Goal: Task Accomplishment & Management: Manage account settings

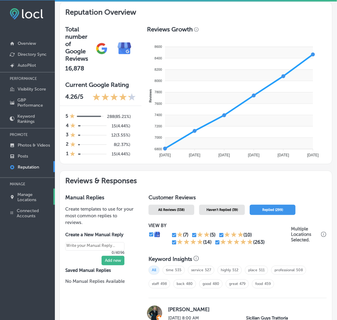
click at [32, 195] on p "Manage Locations" at bounding box center [35, 197] width 34 height 10
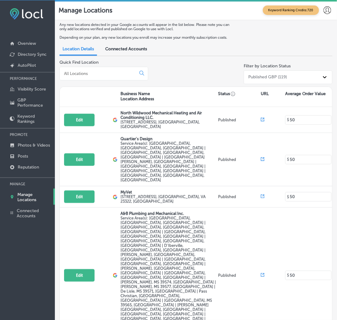
click at [127, 73] on input at bounding box center [98, 73] width 71 height 5
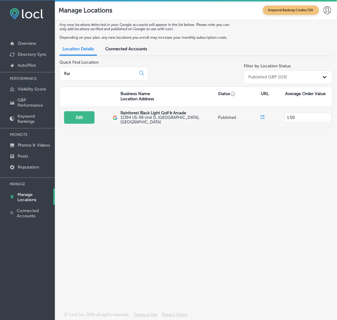
type input "Rai"
click at [150, 117] on label "[STREET_ADDRESS]" at bounding box center [168, 119] width 96 height 9
click at [83, 115] on button "Edit" at bounding box center [79, 117] width 30 height 12
select select "US"
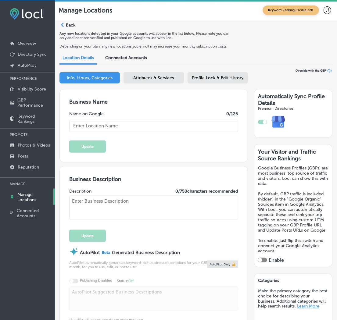
type input "Rainforest Black Light Golf & Arcade"
checkbox input "true"
type input "11394 US-98 Unit D"
type input "[GEOGRAPHIC_DATA]"
type input "32550"
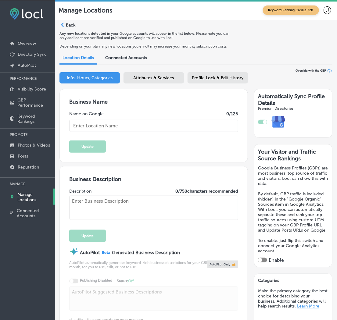
type input "US"
type input "[URL][DOMAIN_NAME]"
type textarea "Welcome to Rainforest Black Light Golf & Arcade, where you'll find a variety of…"
type input "[PHONE_NUMBER]"
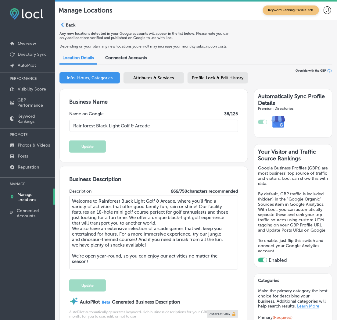
click at [204, 140] on div "Business Name Name on Google 36 /125 Rainforest Black Light Golf & Arcade Update" at bounding box center [154, 125] width 188 height 73
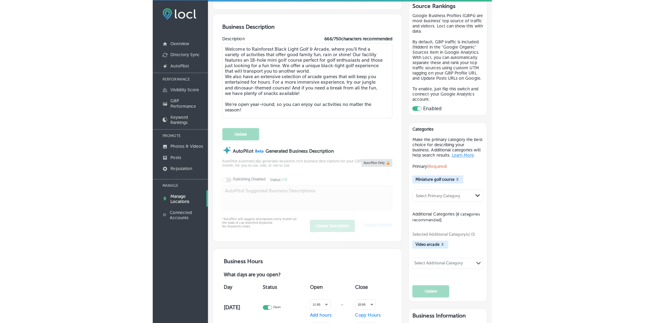
scroll to position [169, 0]
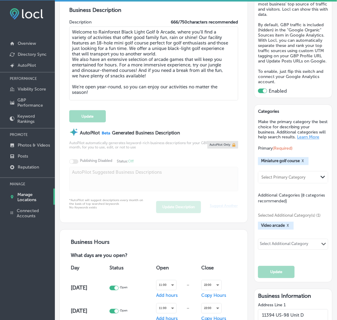
click at [193, 114] on div "Update" at bounding box center [153, 113] width 169 height 18
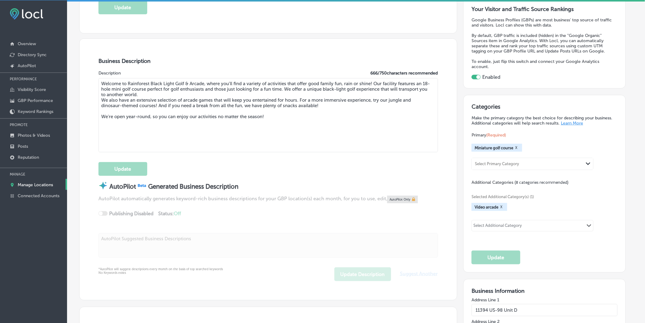
click at [267, 142] on textarea "Welcome to Rainforest Black Light Golf & Arcade, where you'll find a variety of…" at bounding box center [268, 115] width 340 height 74
click at [282, 142] on textarea "Welcome to Rainforest Black Light Golf & Arcade, where you'll find a variety of…" at bounding box center [268, 115] width 340 height 74
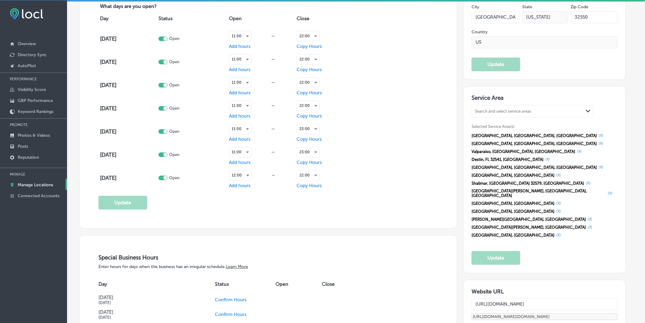
scroll to position [508, 0]
click at [337, 224] on button "(X)" at bounding box center [590, 226] width 8 height 5
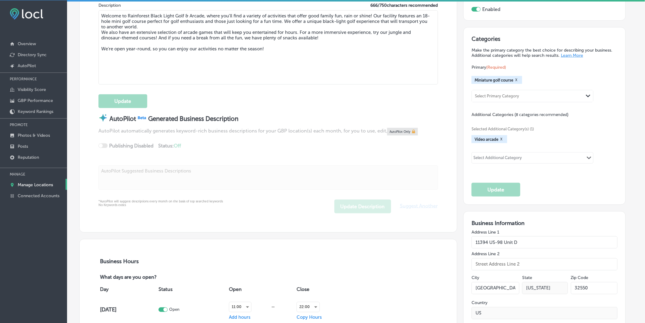
scroll to position [203, 0]
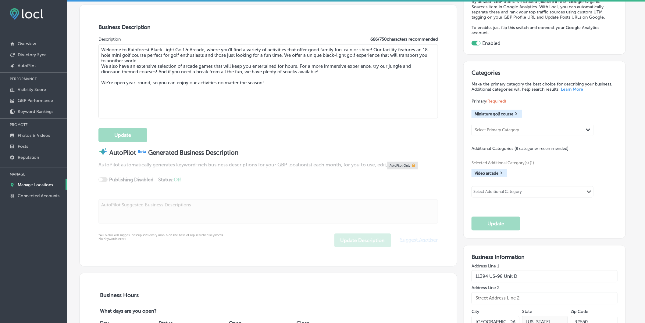
click at [337, 159] on div "Selected Additional Category(s) (1) Video arcade X Select Additional Category P…" at bounding box center [545, 177] width 146 height 53
click at [44, 98] on p "GBP Performance" at bounding box center [35, 100] width 35 height 5
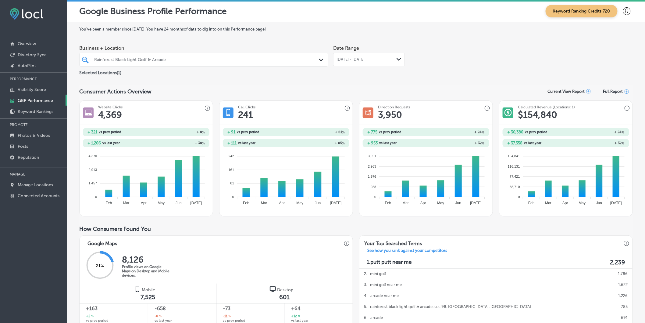
drag, startPoint x: 167, startPoint y: 59, endPoint x: 251, endPoint y: 64, distance: 84.0
click at [167, 59] on div "Rainforest Black Light Golf & Arcade" at bounding box center [206, 59] width 225 height 5
click at [203, 38] on div "You've been a member since [DATE] . You have 24 months of data to dig into on t…" at bounding box center [356, 324] width 554 height 595
click at [337, 57] on div "Path Created with Sketch." at bounding box center [399, 59] width 5 height 5
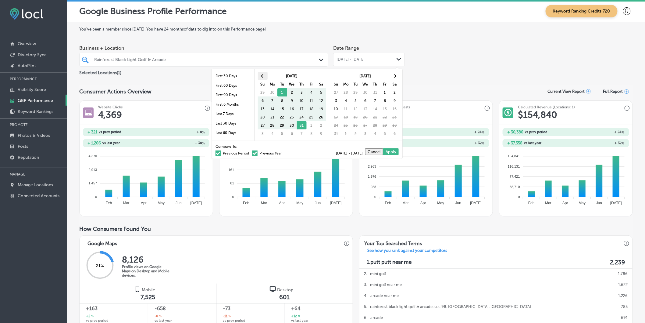
click at [261, 77] on span at bounding box center [262, 75] width 3 height 3
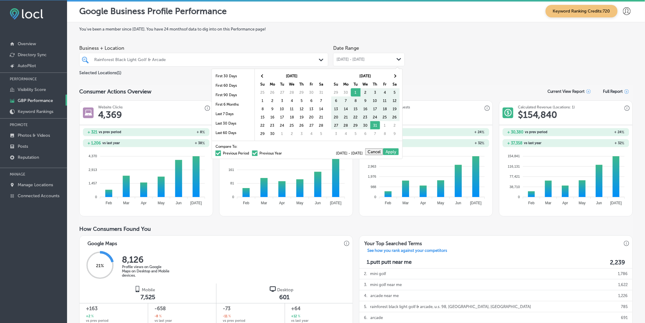
click at [261, 77] on span at bounding box center [262, 75] width 3 height 3
click at [196, 83] on div "You've been a member since [DATE] . You have 24 months of data to dig into on t…" at bounding box center [356, 324] width 554 height 595
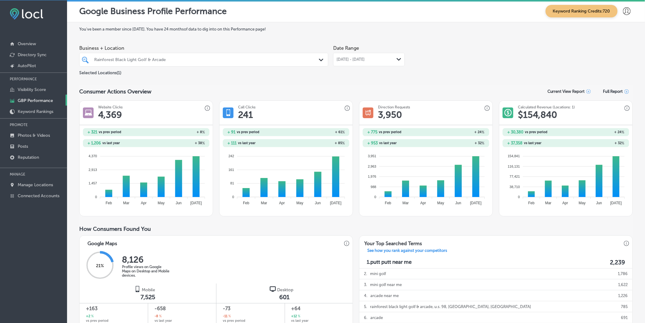
click at [321, 61] on icon "Path Created with Sketch." at bounding box center [321, 60] width 5 height 3
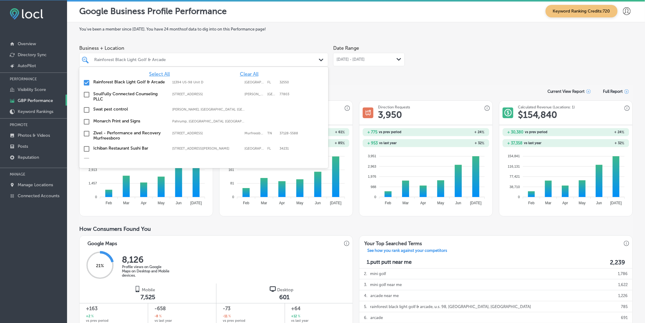
click at [337, 80] on div "You've been a member since [DATE] . You have 24 months of data to dig into on t…" at bounding box center [356, 324] width 554 height 595
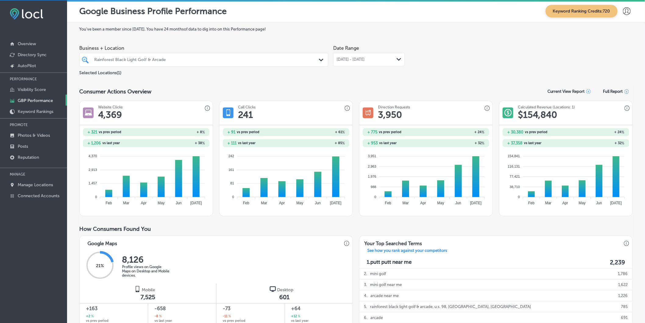
click at [337, 59] on icon "Path Created with Sketch." at bounding box center [399, 59] width 5 height 3
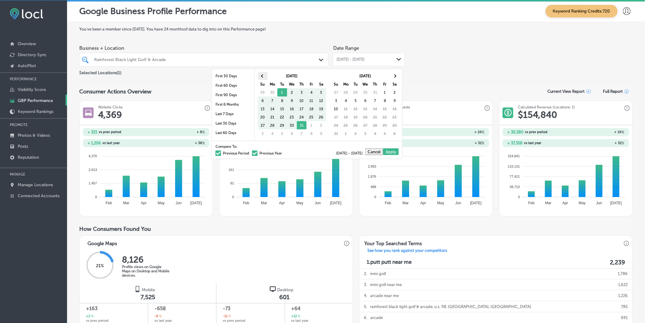
click at [261, 75] on th at bounding box center [263, 76] width 10 height 8
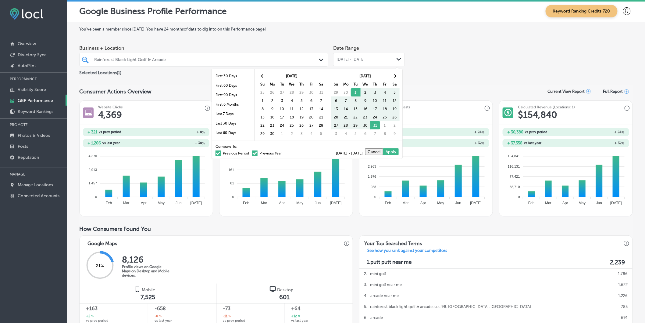
click at [261, 75] on th at bounding box center [263, 76] width 10 height 8
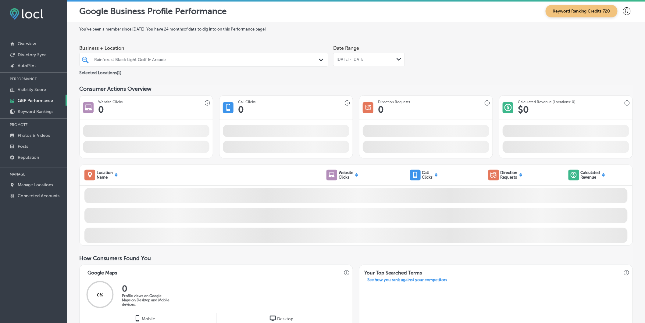
drag, startPoint x: 309, startPoint y: 95, endPoint x: 315, endPoint y: 98, distance: 6.9
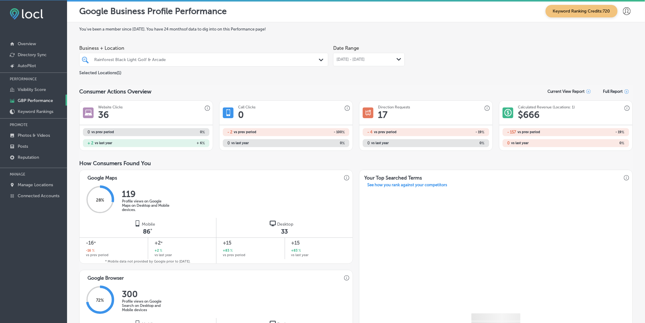
click at [337, 60] on icon "Path Created with Sketch." at bounding box center [399, 59] width 5 height 3
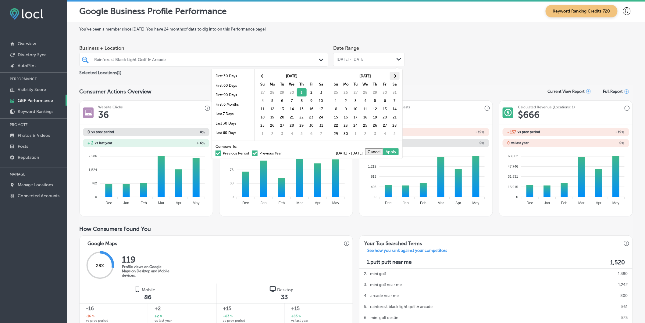
click at [337, 77] on th at bounding box center [395, 76] width 10 height 8
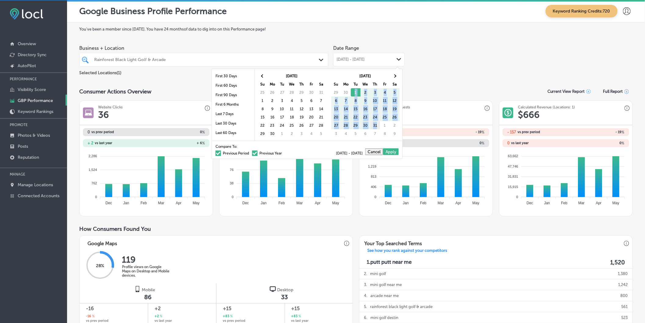
drag, startPoint x: 355, startPoint y: 92, endPoint x: 376, endPoint y: 128, distance: 42.1
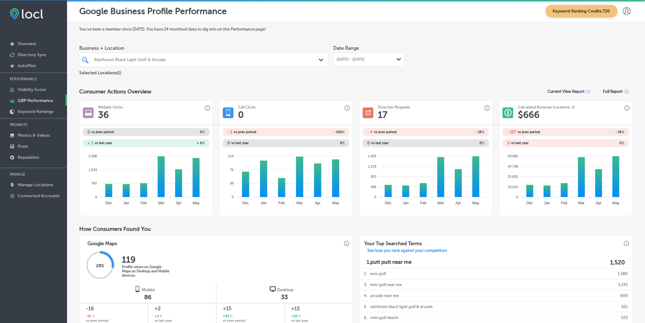
click at [337, 80] on div "You've been a member since [DATE] . You have 24 months of data to dig into on t…" at bounding box center [356, 324] width 554 height 595
click at [337, 60] on polygon at bounding box center [399, 59] width 5 height 3
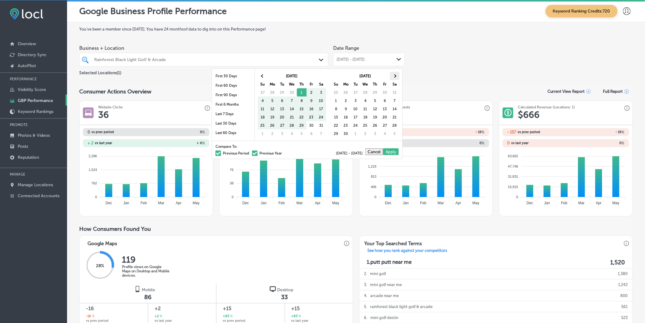
click at [337, 75] on span at bounding box center [394, 75] width 3 height 3
click at [262, 76] on span at bounding box center [262, 75] width 3 height 3
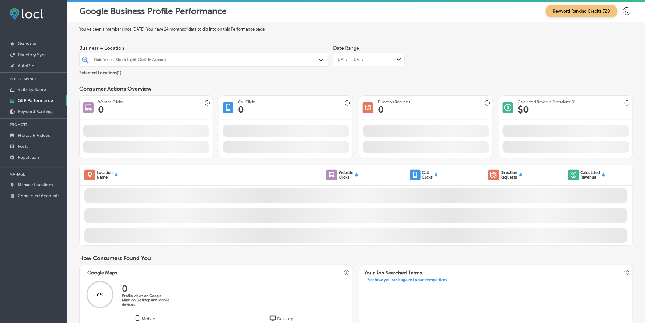
drag, startPoint x: 357, startPoint y: 92, endPoint x: 367, endPoint y: 97, distance: 11.0
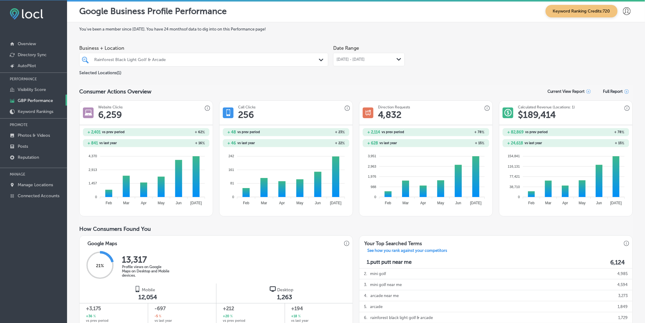
click at [337, 57] on div "Path Created with Sketch." at bounding box center [399, 59] width 5 height 5
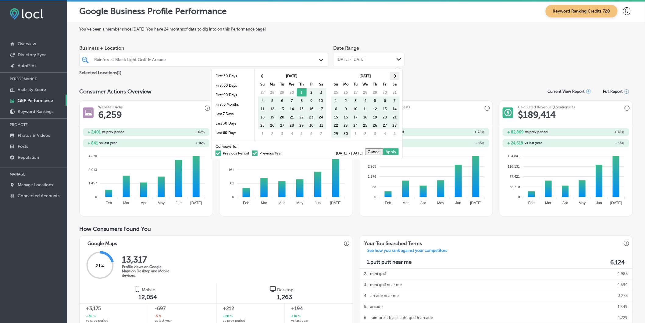
click at [337, 75] on span at bounding box center [394, 75] width 3 height 3
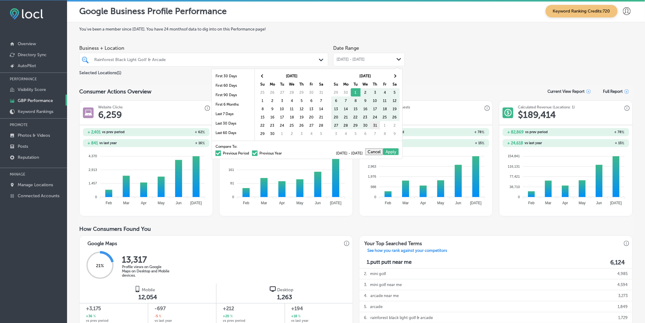
drag, startPoint x: 359, startPoint y: 93, endPoint x: 377, endPoint y: 123, distance: 35.1
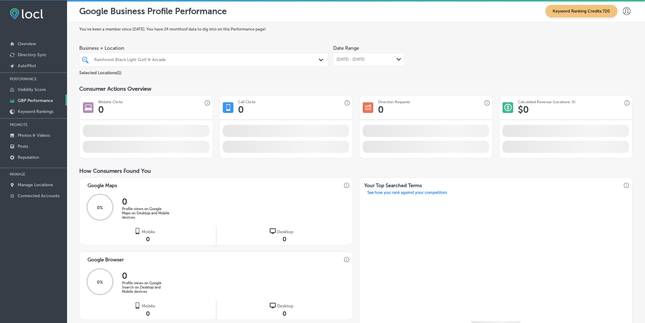
drag, startPoint x: 377, startPoint y: 121, endPoint x: 395, endPoint y: 61, distance: 62.4
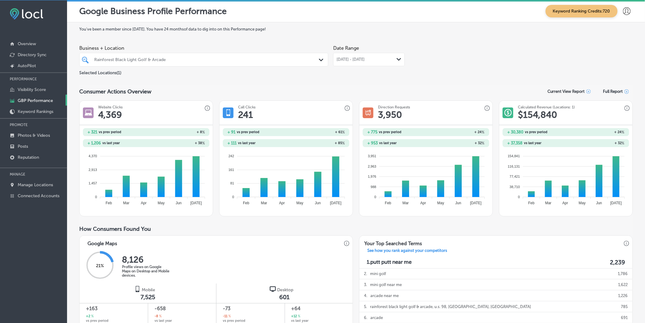
click at [337, 58] on icon "Path Created with Sketch." at bounding box center [399, 59] width 5 height 3
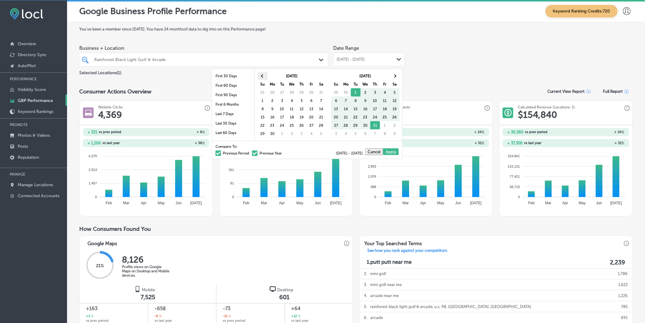
click at [263, 74] on th at bounding box center [263, 76] width 10 height 8
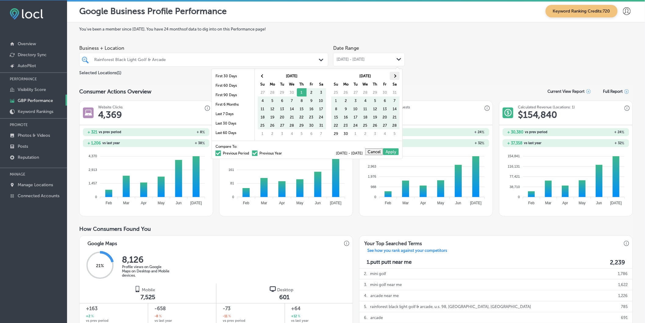
click at [337, 75] on th at bounding box center [395, 76] width 10 height 8
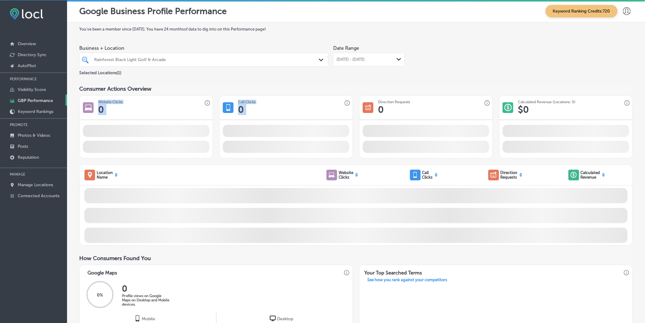
drag, startPoint x: 357, startPoint y: 92, endPoint x: 364, endPoint y: 94, distance: 7.8
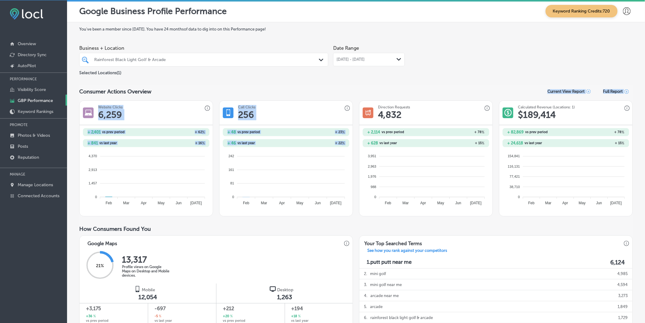
click at [337, 59] on polygon at bounding box center [399, 59] width 5 height 3
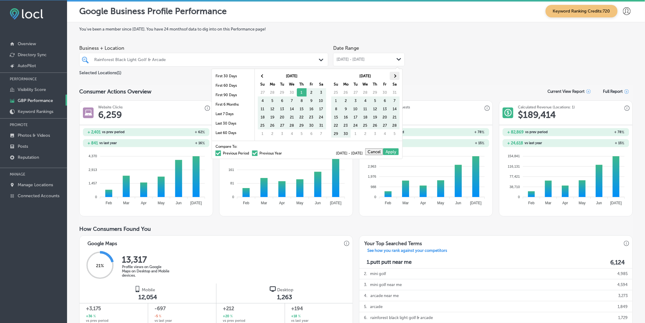
click at [337, 75] on span at bounding box center [394, 75] width 3 height 3
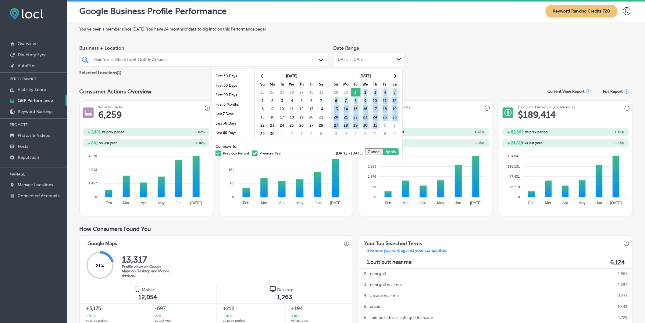
drag, startPoint x: 358, startPoint y: 92, endPoint x: 377, endPoint y: 125, distance: 38.4
click at [337, 71] on div "Business + Location Rainforest Black Light Golf & Arcade Path Created with Sket…" at bounding box center [356, 59] width 554 height 34
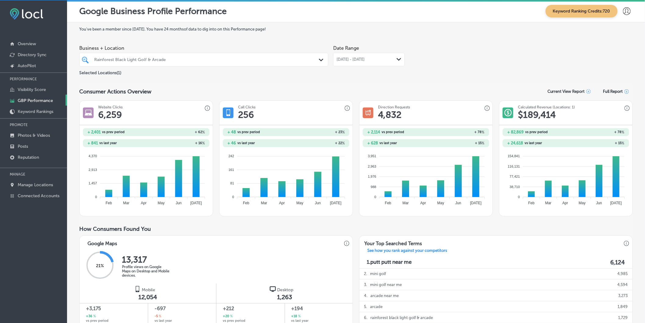
click at [204, 83] on div "You've been a member since [DATE] . You have 24 months of data to dig into on t…" at bounding box center [356, 324] width 554 height 595
click at [337, 58] on icon "Path Created with Sketch." at bounding box center [399, 59] width 5 height 3
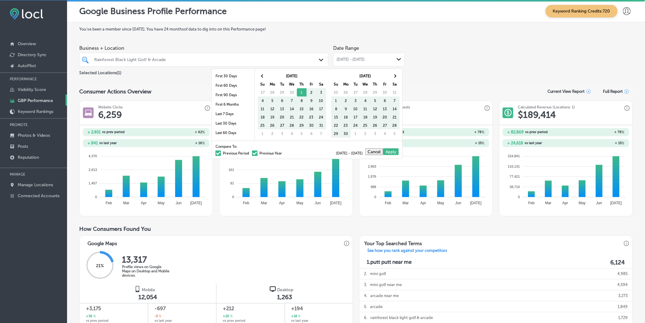
click at [337, 84] on div "You've been a member since [DATE] . You have 24 months of data to dig into on t…" at bounding box center [356, 324] width 554 height 595
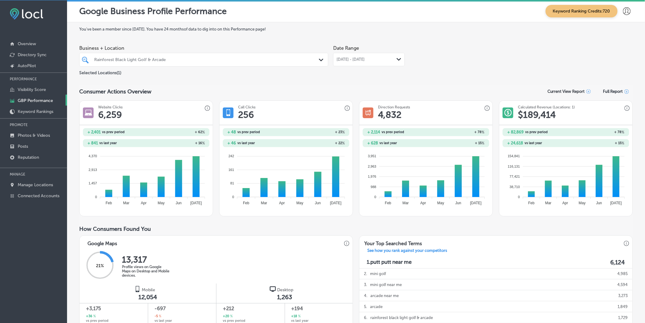
click at [337, 58] on icon "Path Created with Sketch." at bounding box center [399, 59] width 5 height 3
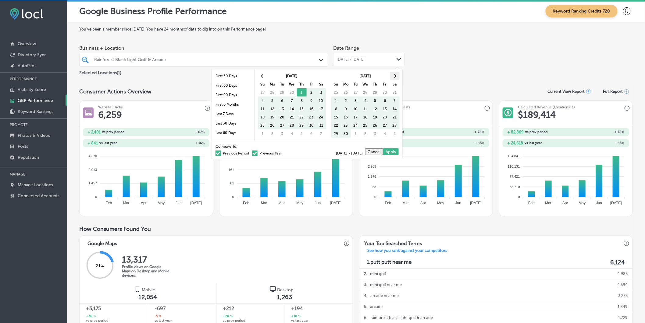
click at [337, 76] on span at bounding box center [394, 75] width 3 height 3
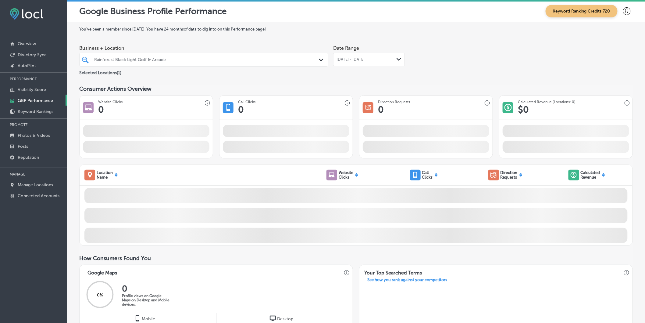
drag, startPoint x: 365, startPoint y: 92, endPoint x: 372, endPoint y: 93, distance: 7.4
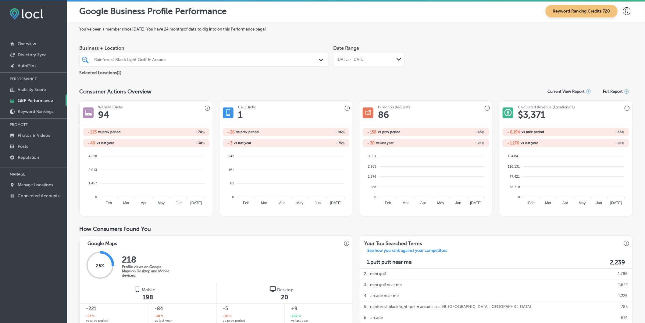
click at [337, 59] on icon "Path Created with Sketch." at bounding box center [399, 59] width 5 height 3
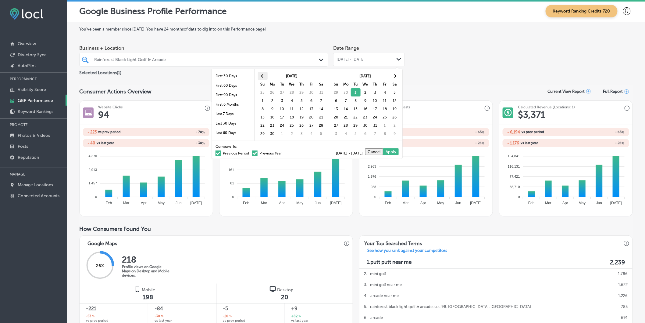
click at [262, 75] on span at bounding box center [262, 75] width 3 height 3
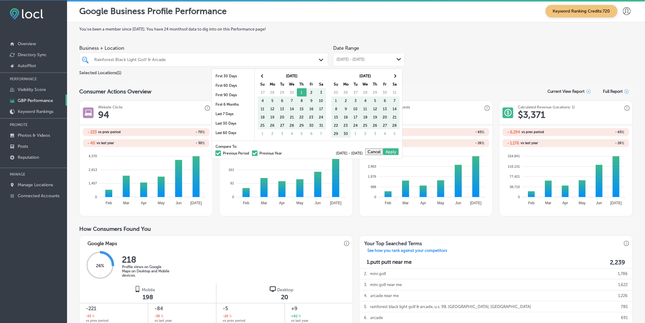
drag, startPoint x: 301, startPoint y: 91, endPoint x: 389, endPoint y: 133, distance: 97.9
click at [337, 75] on span at bounding box center [394, 75] width 3 height 3
click at [337, 151] on button "Cancel" at bounding box center [374, 151] width 18 height 7
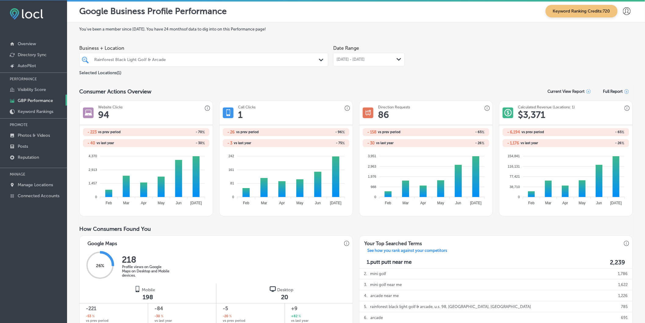
drag, startPoint x: 398, startPoint y: 58, endPoint x: 395, endPoint y: 59, distance: 3.2
click at [337, 58] on icon "Path Created with Sketch." at bounding box center [399, 59] width 5 height 3
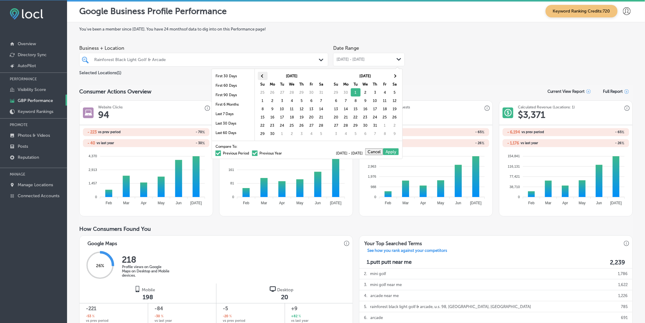
click at [262, 75] on span at bounding box center [262, 75] width 3 height 3
drag, startPoint x: 302, startPoint y: 92, endPoint x: 283, endPoint y: 92, distance: 18.9
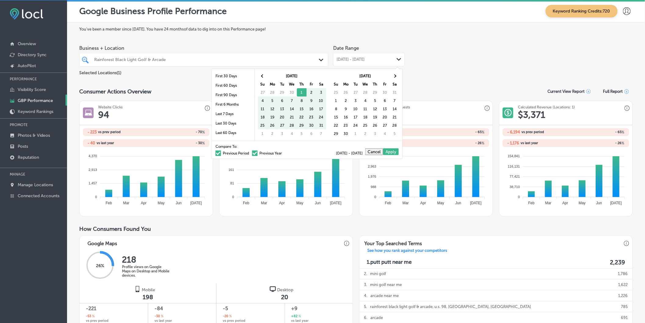
click at [337, 69] on div "Business + Location Rainforest Black Light Golf & Arcade Path Created with Sket…" at bounding box center [356, 59] width 554 height 34
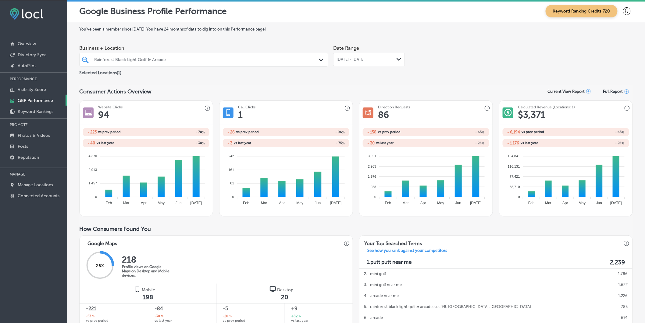
click at [196, 86] on div "Consumer Actions Overview Current View Report Full Report" at bounding box center [356, 91] width 554 height 12
click at [337, 57] on div "Path Created with Sketch." at bounding box center [399, 59] width 5 height 5
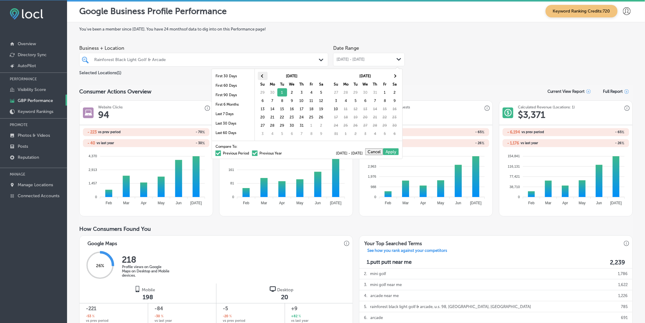
click at [261, 75] on th at bounding box center [263, 76] width 10 height 8
click at [261, 75] on span at bounding box center [262, 75] width 3 height 3
click at [337, 74] on th at bounding box center [395, 76] width 10 height 8
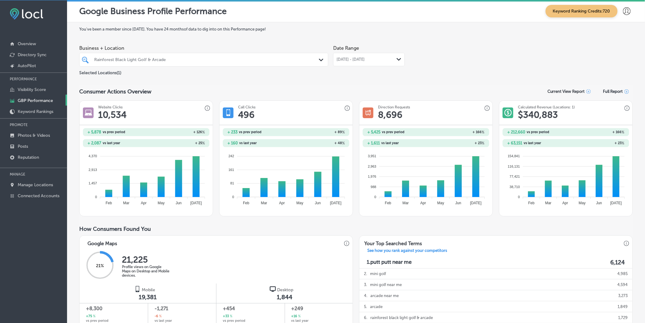
click at [221, 260] on div "21 % 21,225 Profile views on Google Maps on Desktop and Mobile devices." at bounding box center [216, 265] width 273 height 35
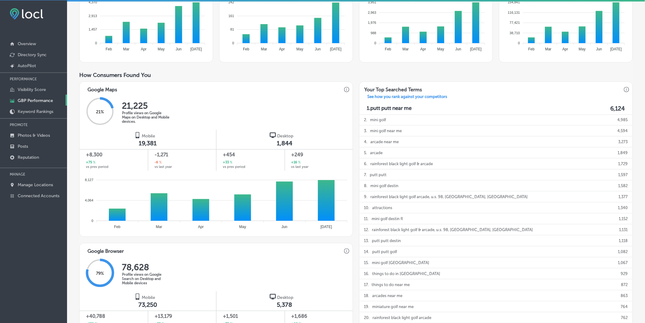
scroll to position [169, 0]
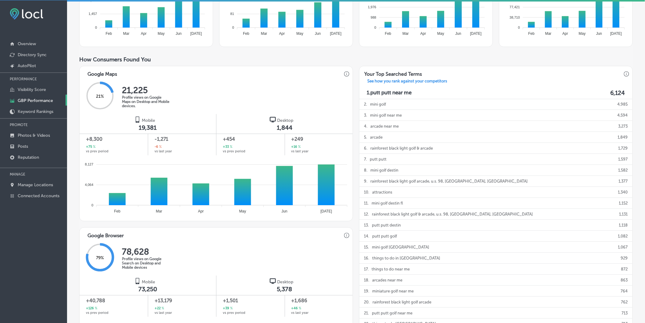
click at [162, 147] on div "-6 % vs last year" at bounding box center [182, 148] width 55 height 9
click at [221, 241] on div "79 % 78,628 Profile views on Google Search on Desktop and Mobile devices" at bounding box center [216, 257] width 273 height 35
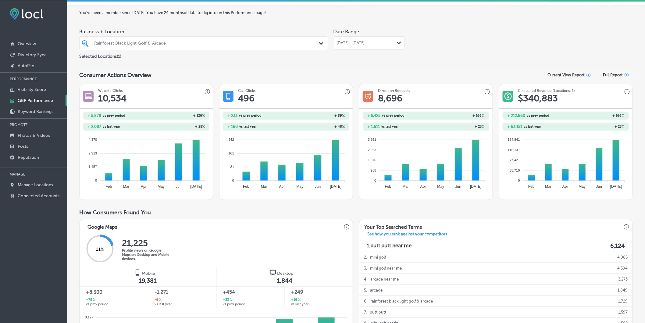
scroll to position [0, 0]
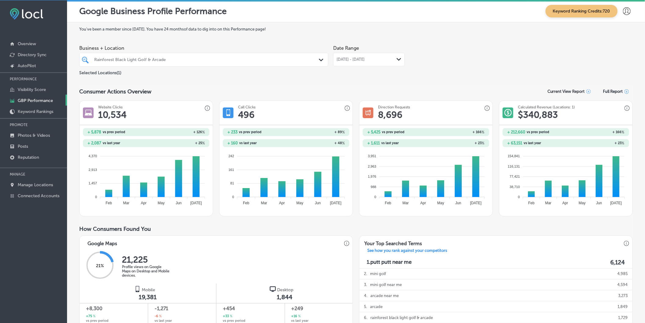
click at [337, 59] on icon "Path Created with Sketch." at bounding box center [399, 59] width 5 height 3
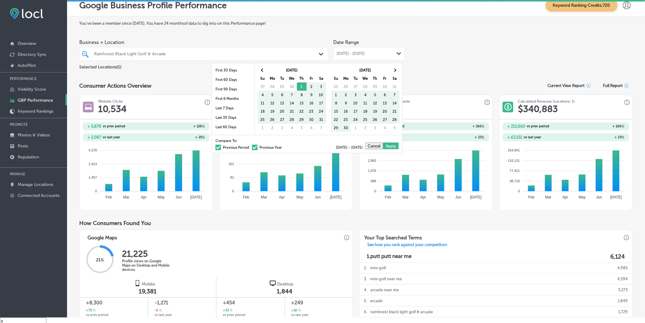
scroll to position [9, 0]
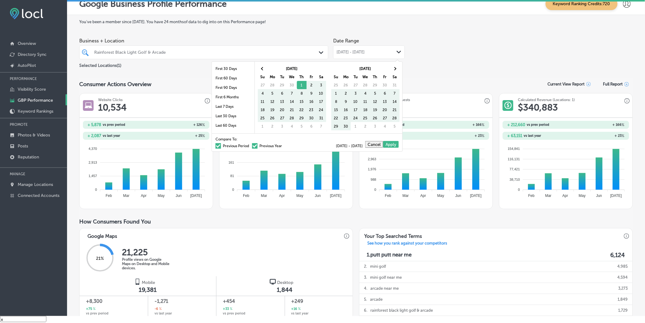
click at [213, 247] on div "21 % 21,225 Profile views on Google Maps on Desktop and Mobile devices." at bounding box center [216, 258] width 273 height 35
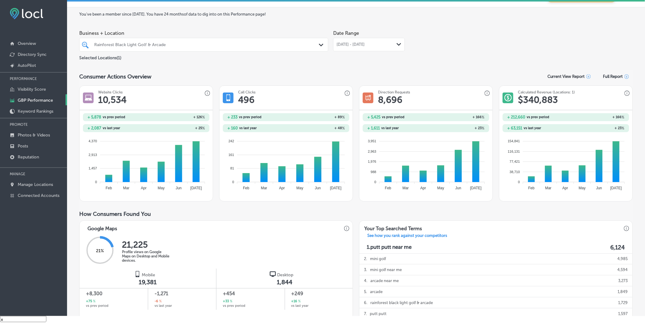
scroll to position [0, 0]
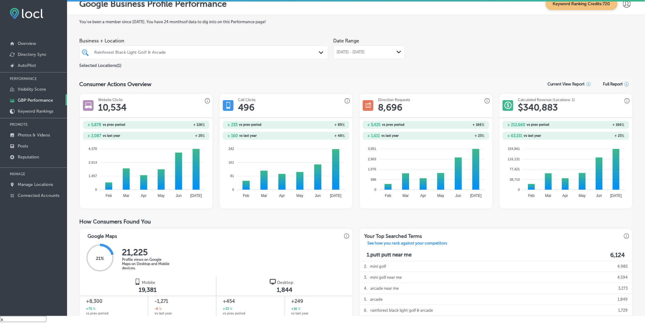
click at [337, 51] on icon "Path Created with Sketch." at bounding box center [399, 52] width 5 height 3
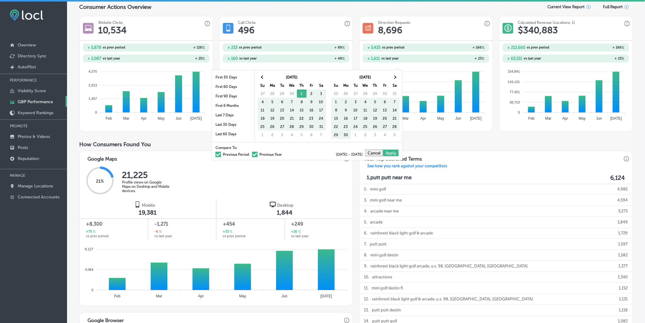
scroll to position [102, 0]
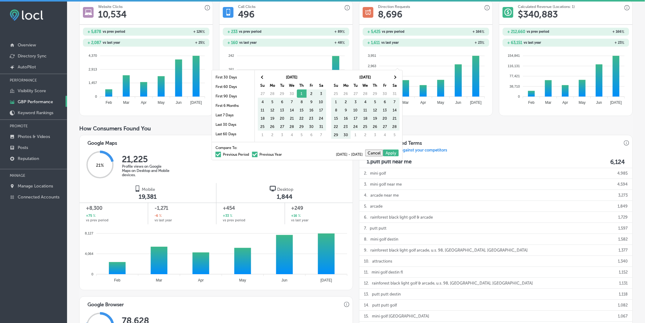
click at [252, 154] on span at bounding box center [254, 153] width 5 height 5
click at [283, 153] on input "Previous Year" at bounding box center [283, 153] width 0 height 0
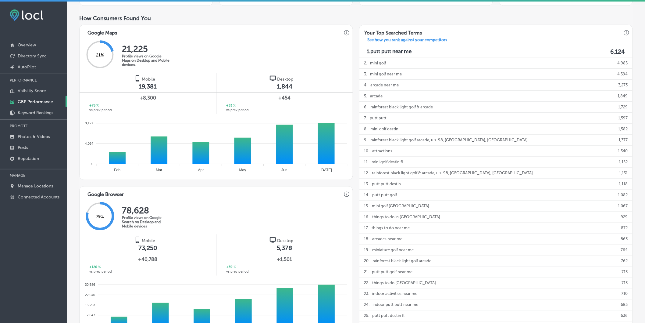
scroll to position [203, 0]
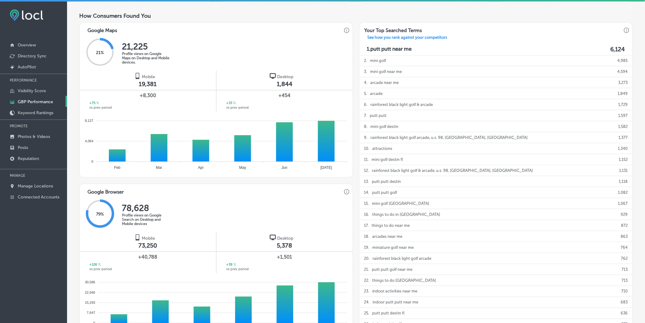
click at [316, 62] on div "21 % 21,225 Profile views on Google Maps on Desktop and Mobile devices." at bounding box center [216, 52] width 273 height 35
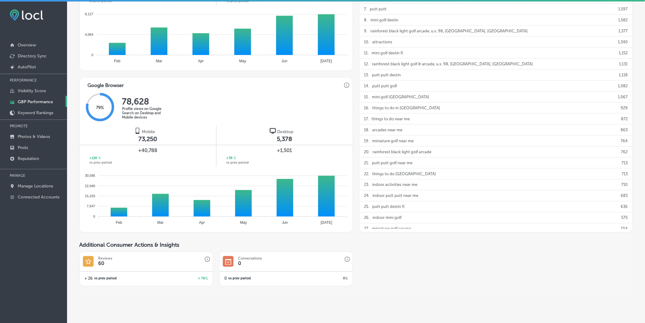
scroll to position [289, 0]
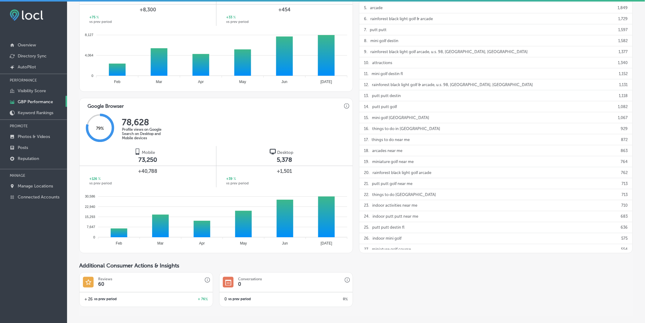
click at [244, 133] on div "79 % 78,628 Profile views on Google Search on Desktop and Mobile devices" at bounding box center [216, 128] width 273 height 35
